Goal: Task Accomplishment & Management: Use online tool/utility

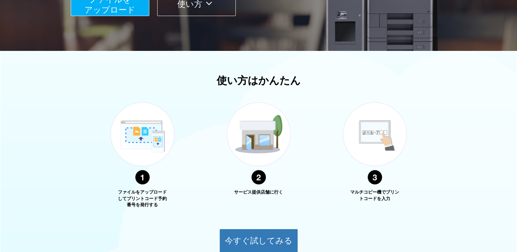
scroll to position [205, 0]
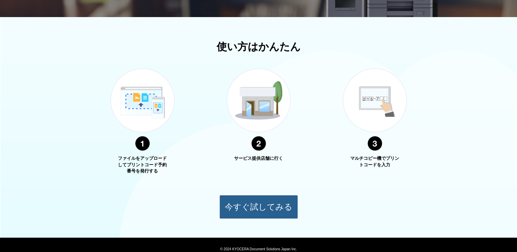
click at [254, 203] on button "今すぐ試してみる" at bounding box center [258, 207] width 79 height 24
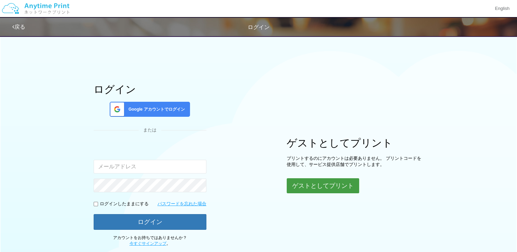
click at [305, 185] on button "ゲストとしてプリント" at bounding box center [323, 185] width 72 height 15
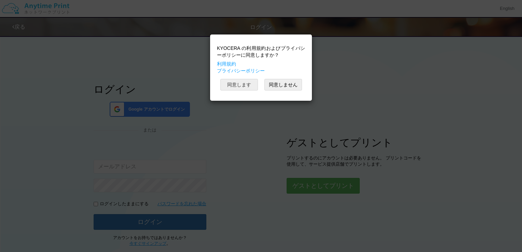
click at [247, 85] on button "同意します" at bounding box center [239, 85] width 38 height 12
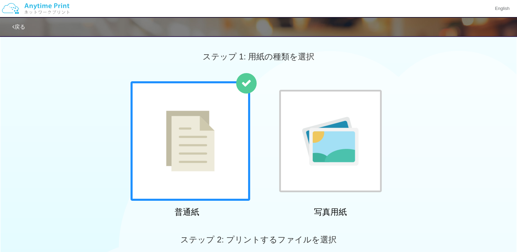
click at [201, 141] on img at bounding box center [190, 141] width 48 height 61
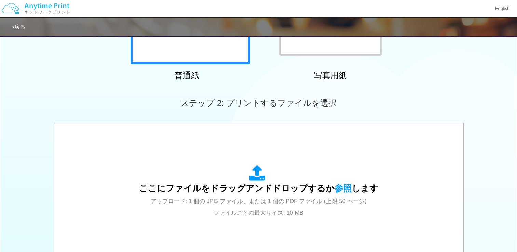
scroll to position [205, 0]
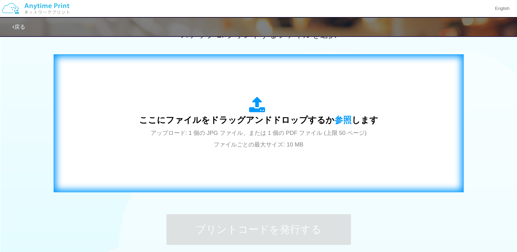
drag, startPoint x: 208, startPoint y: 137, endPoint x: 348, endPoint y: 154, distance: 141.7
click at [348, 154] on div "ここにファイルをドラッグアンドドロップするか 参照 します アップロード: 1 個の JPG ファイル、または 1 個の PDF ファイル (上限 50 ペー…" at bounding box center [258, 123] width 395 height 124
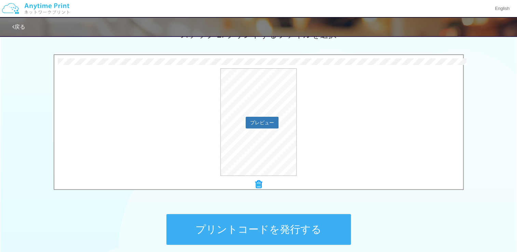
scroll to position [267, 0]
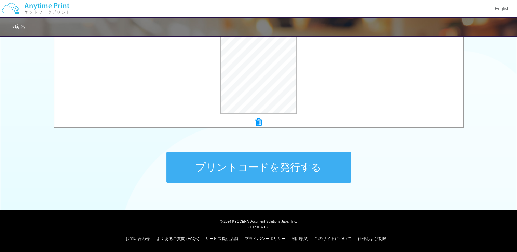
click at [297, 168] on button "プリントコードを発行する" at bounding box center [258, 167] width 184 height 31
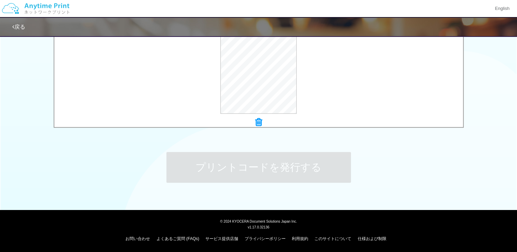
scroll to position [0, 0]
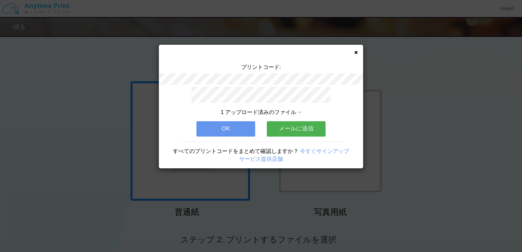
click at [238, 128] on button "OK" at bounding box center [225, 128] width 59 height 15
